Goal: Information Seeking & Learning: Learn about a topic

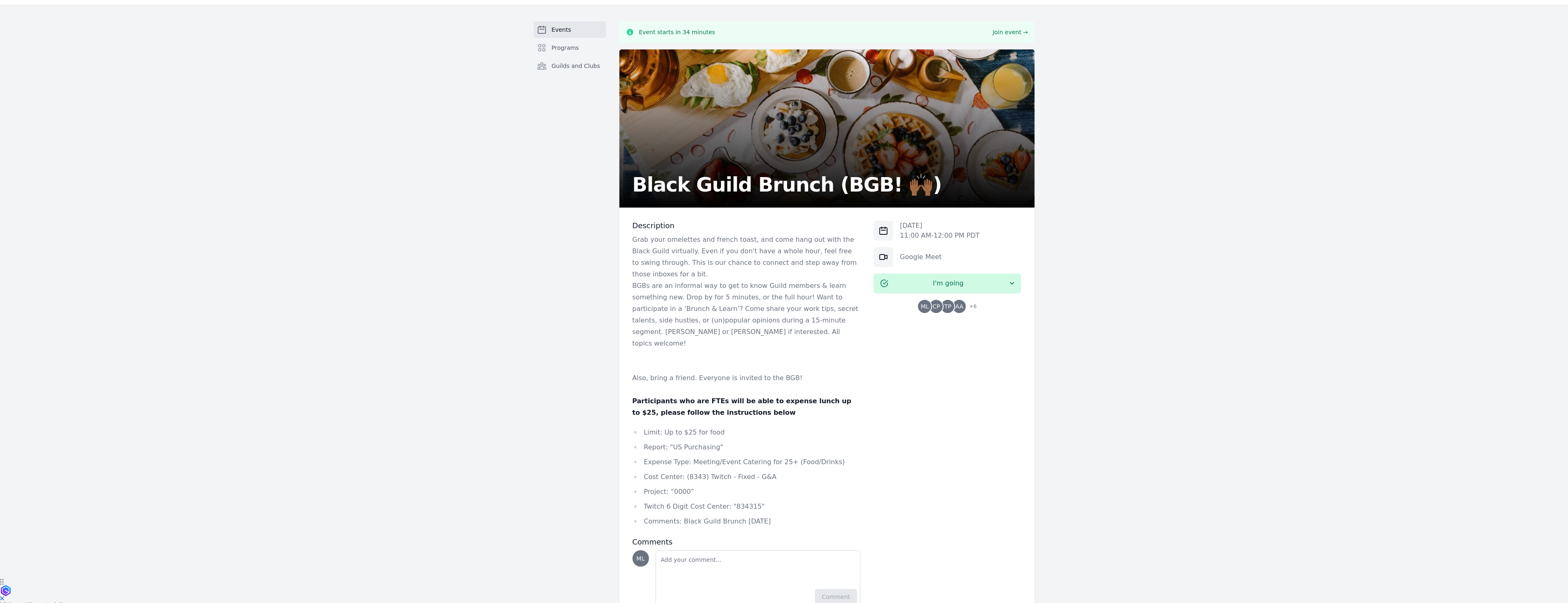
scroll to position [47, 0]
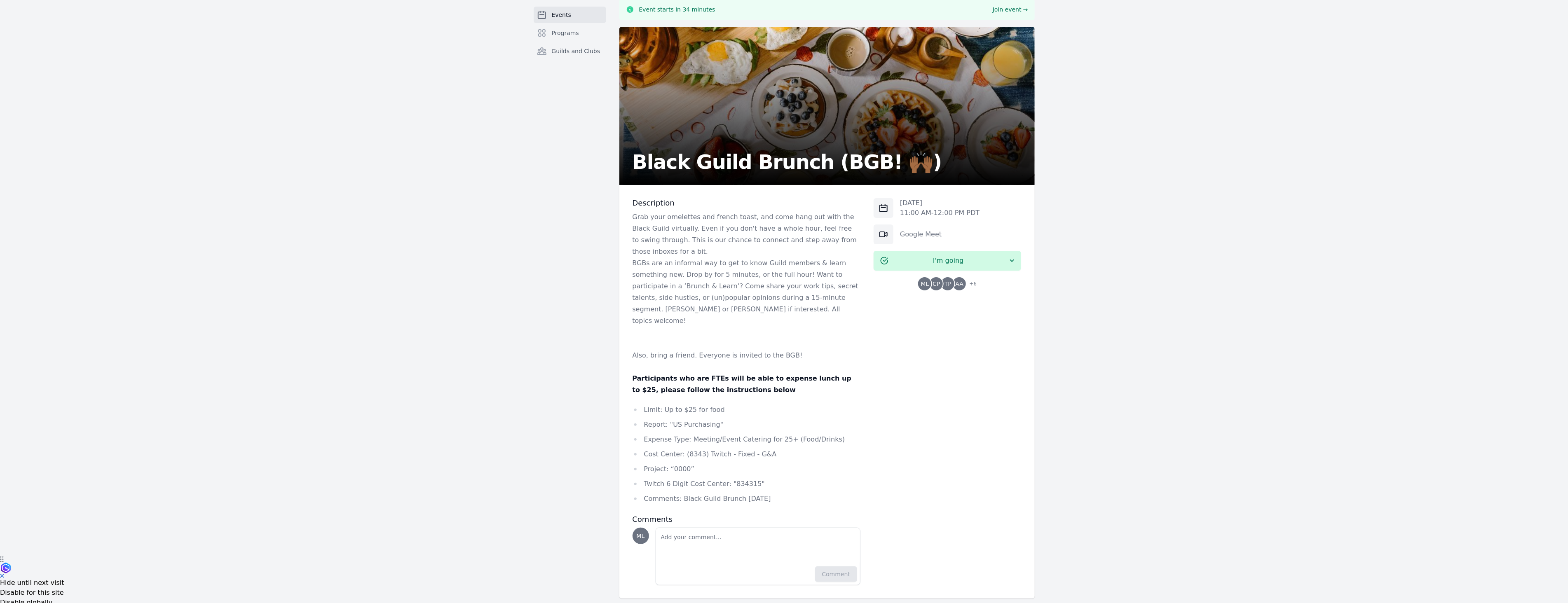
click at [495, 485] on div "Events Programs Guilds and Clubs Event starts in 34 minutes Join event → Black …" at bounding box center [784, 299] width 1568 height 633
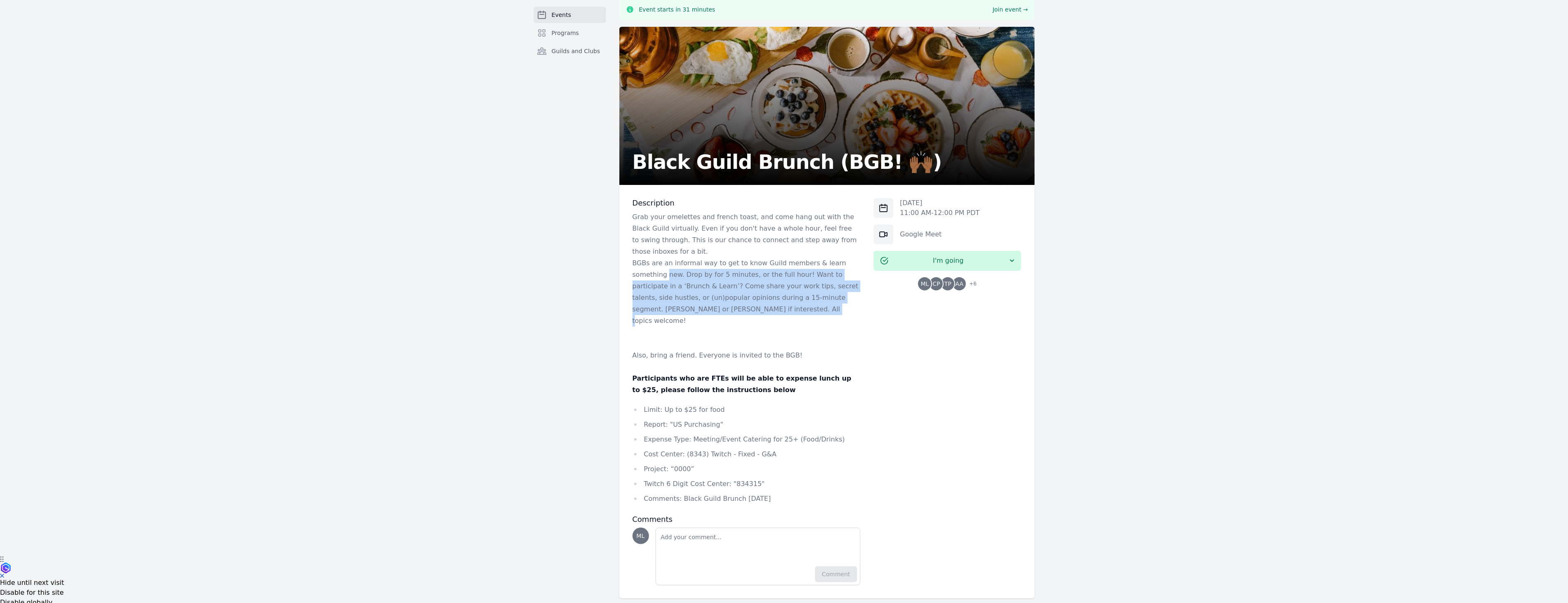
drag, startPoint x: 738, startPoint y: 313, endPoint x: 620, endPoint y: 275, distance: 124.0
click at [620, 275] on div "Description Grab your omelettes and french toast, and come hang out with the Bl…" at bounding box center [827, 392] width 415 height 414
copy p "new. Drop by for 5 minutes, or the full hour! Want to participate in a ‘Brunch …"
